Goal: Find specific page/section: Find specific page/section

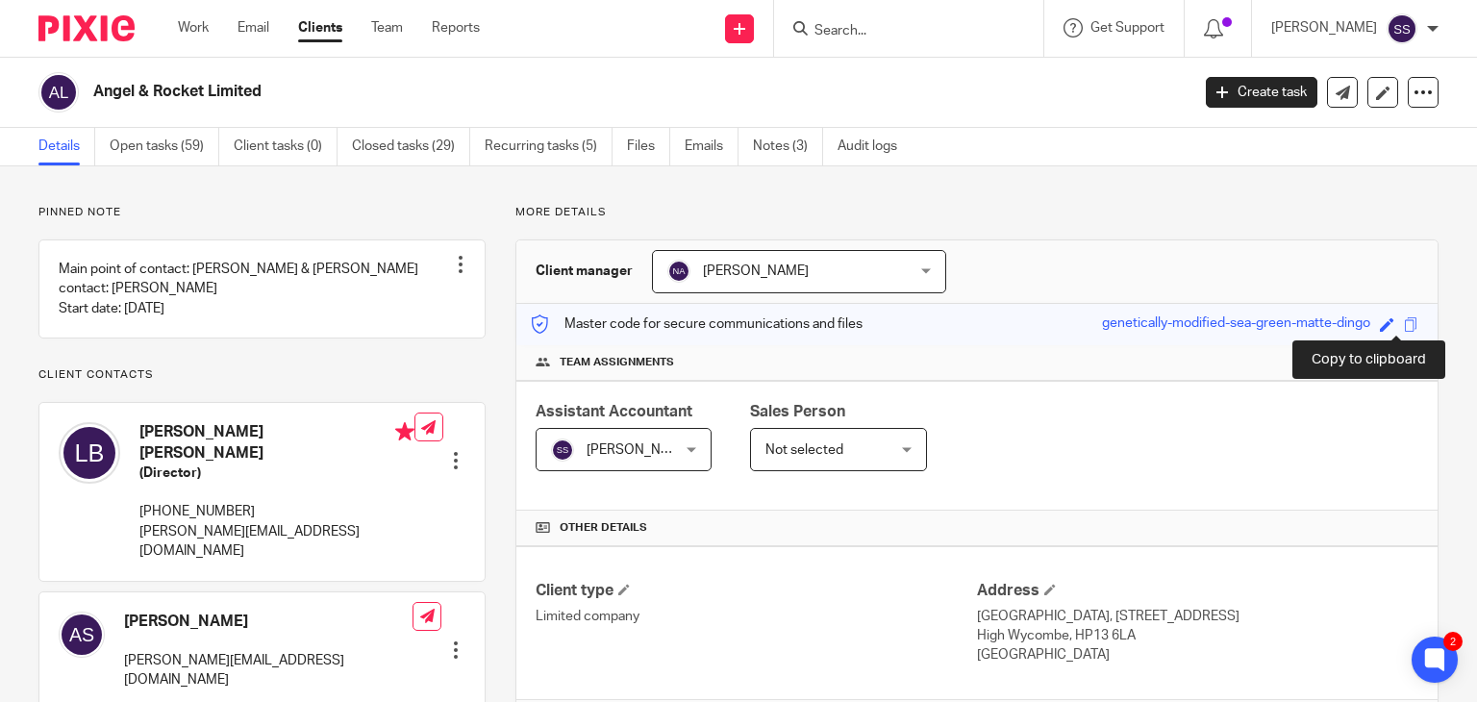
click at [1404, 324] on span at bounding box center [1411, 324] width 14 height 14
